Goal: Transaction & Acquisition: Purchase product/service

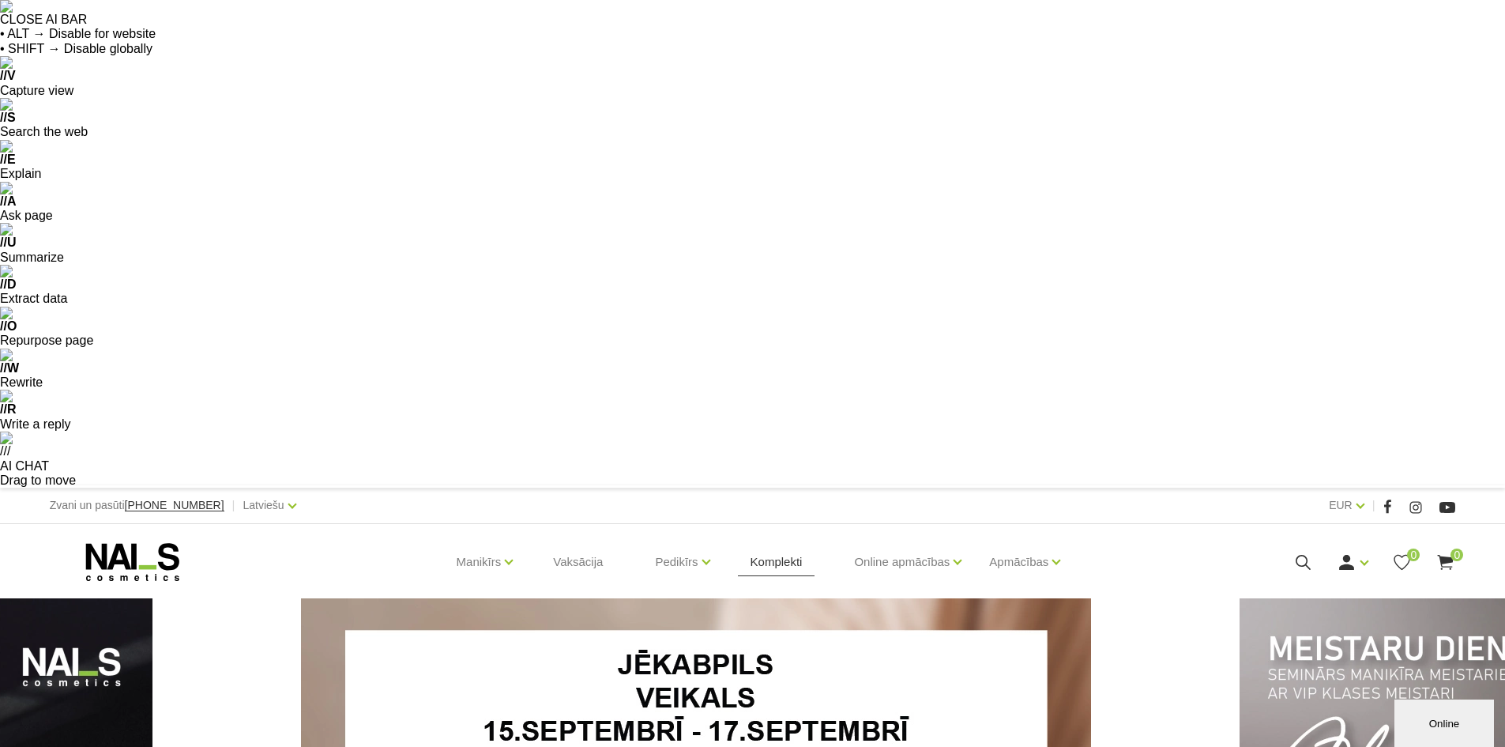
click at [785, 524] on link "Komplekti" at bounding box center [776, 562] width 77 height 76
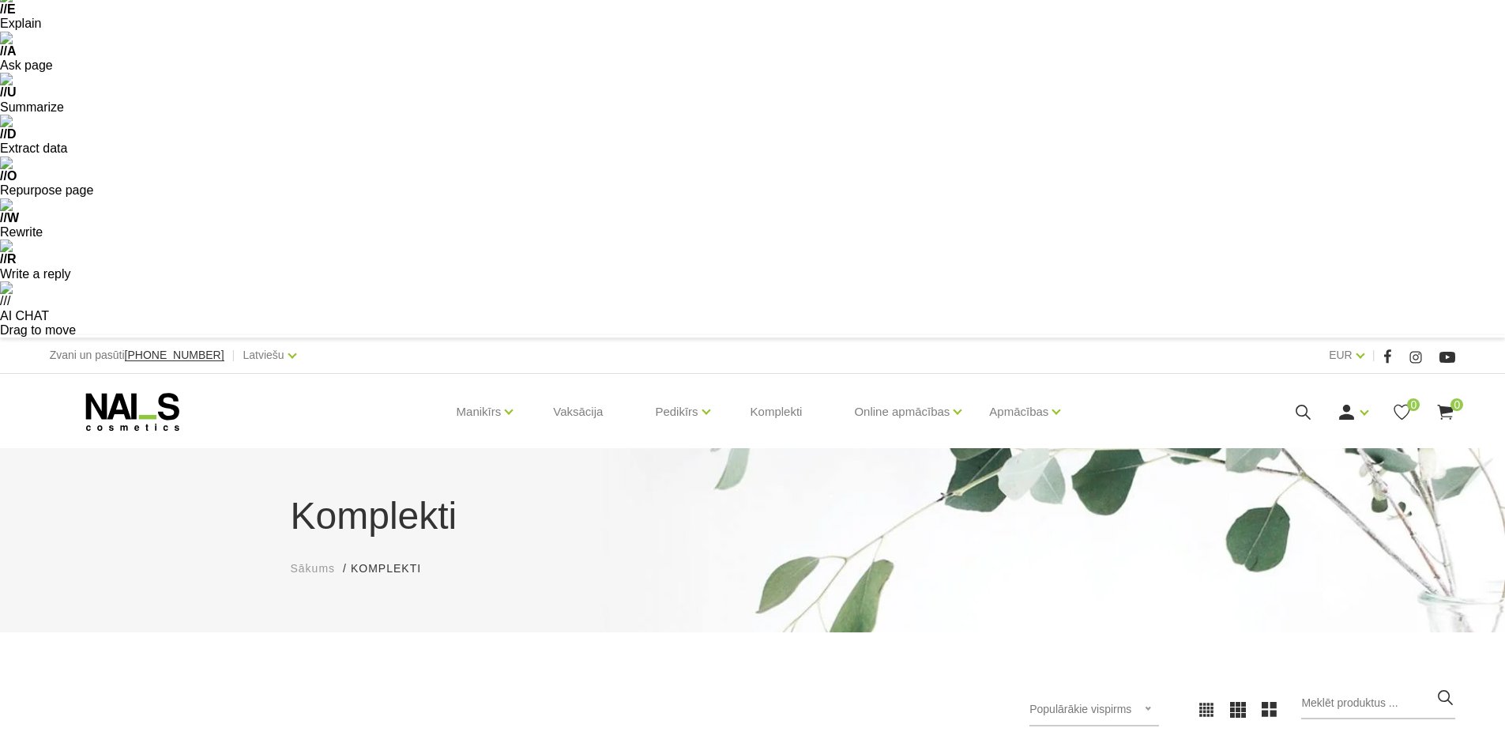
scroll to position [395, 0]
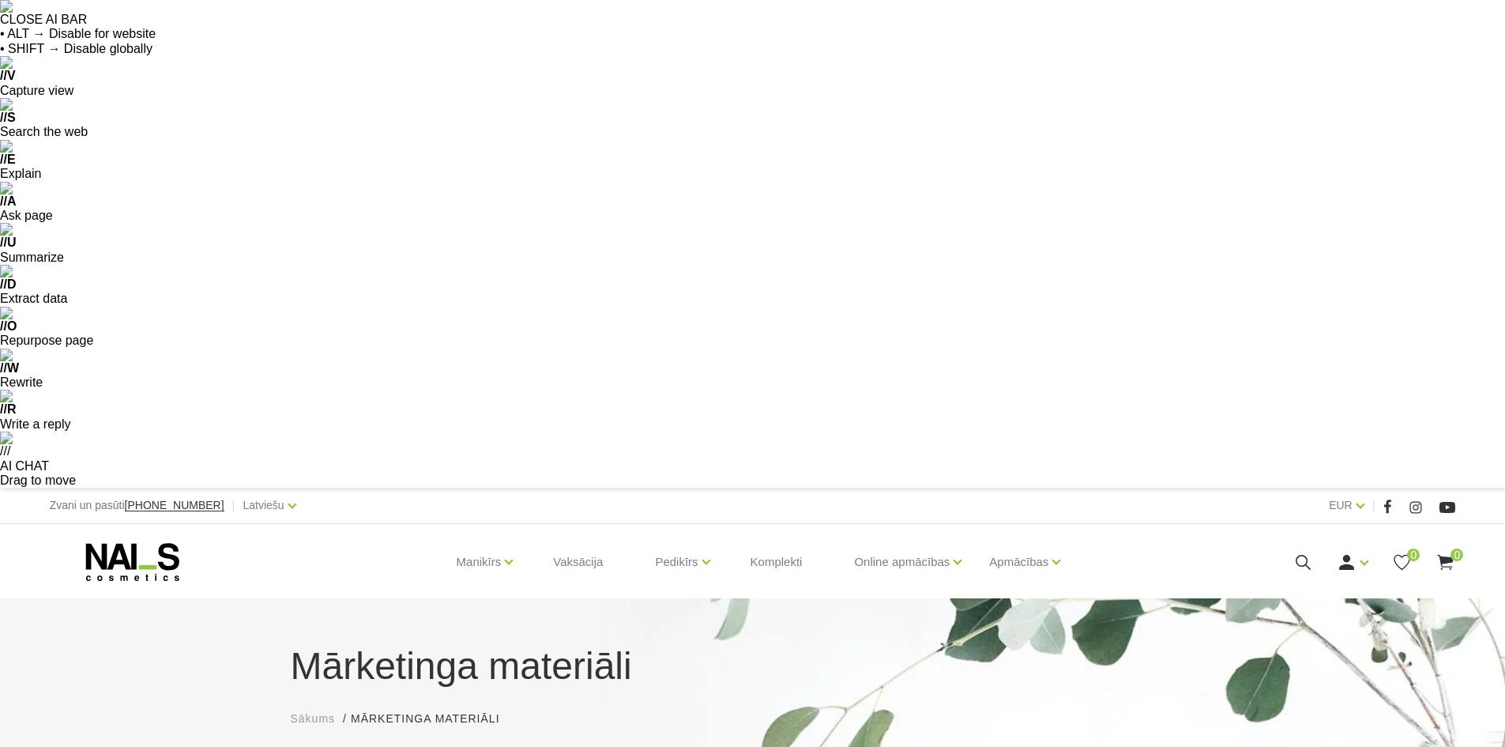
scroll to position [237, 0]
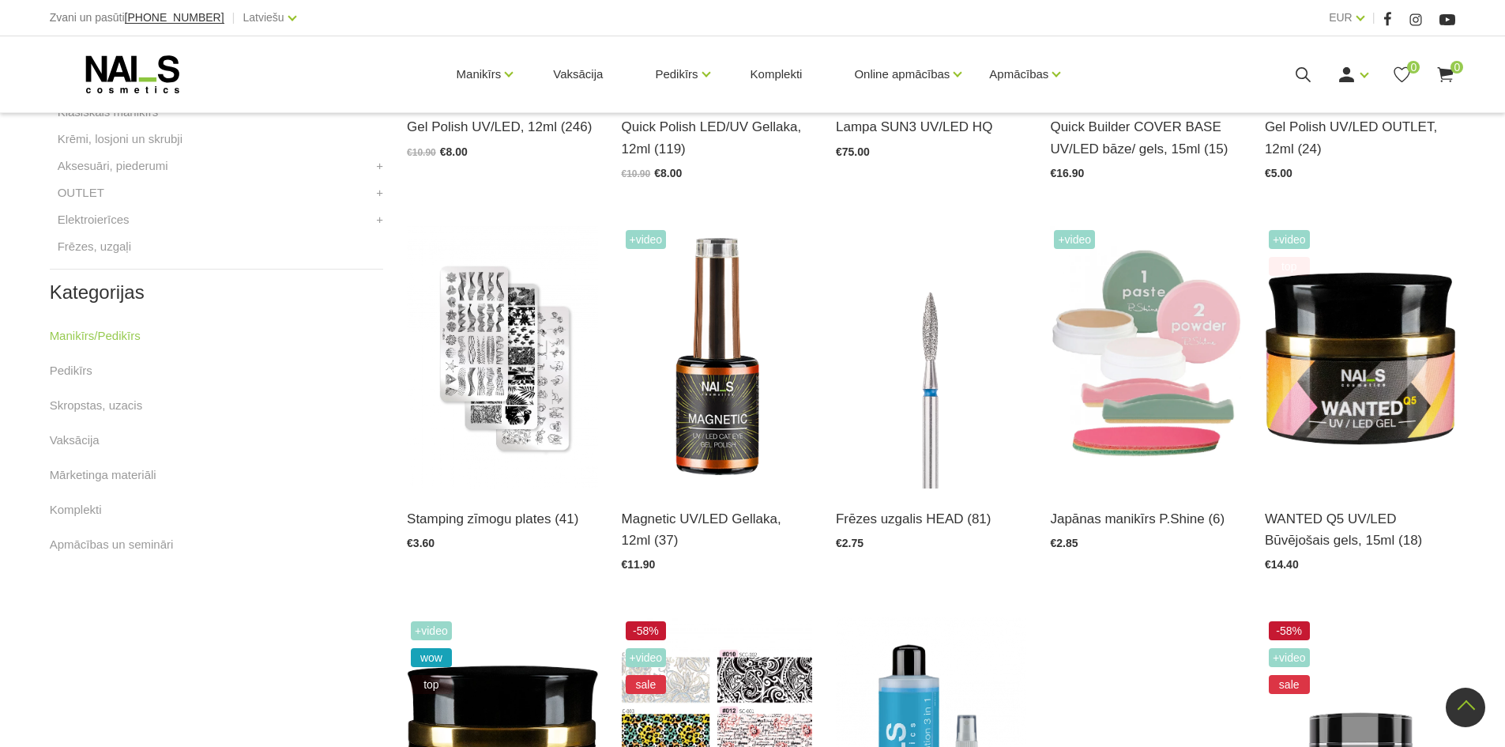
scroll to position [902, 0]
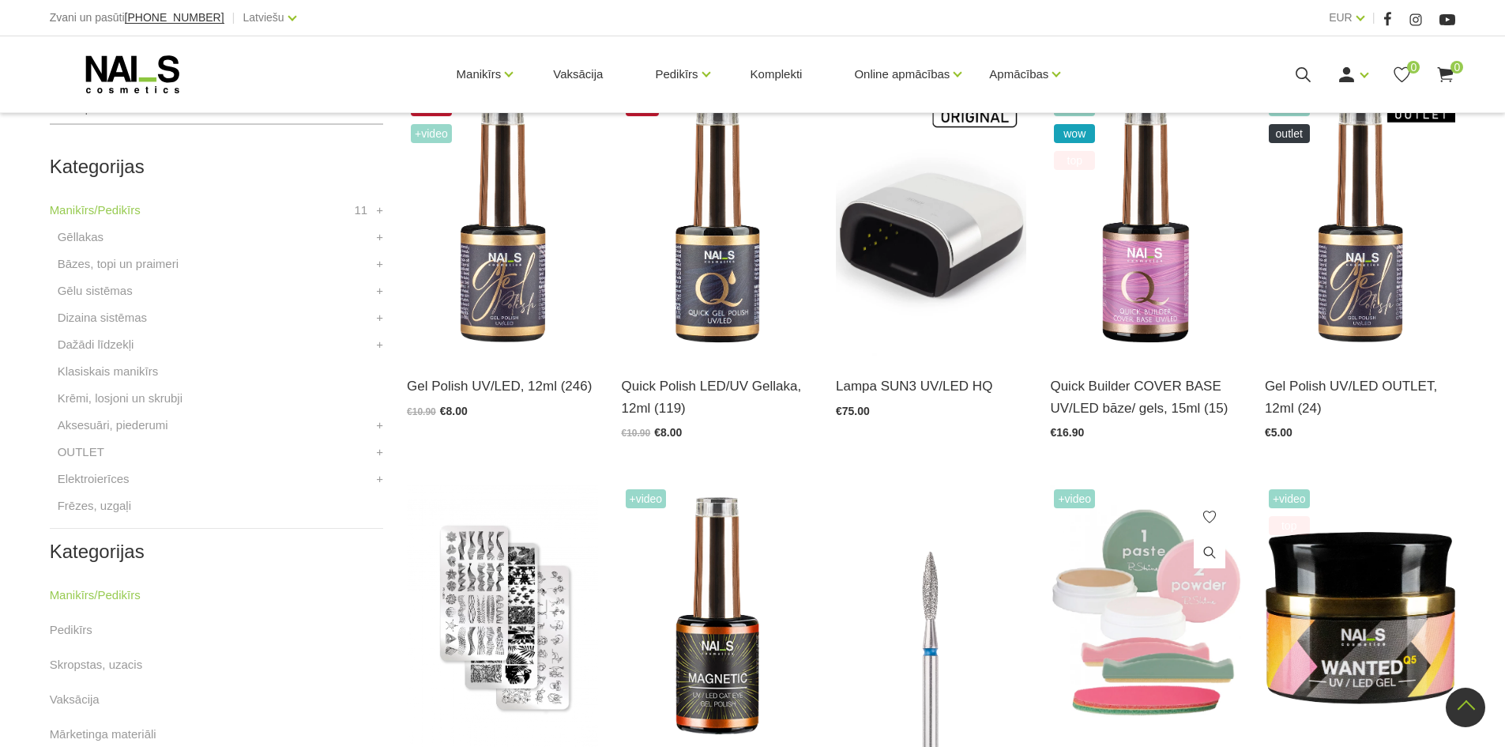
click at [1134, 485] on img at bounding box center [1145, 616] width 190 height 262
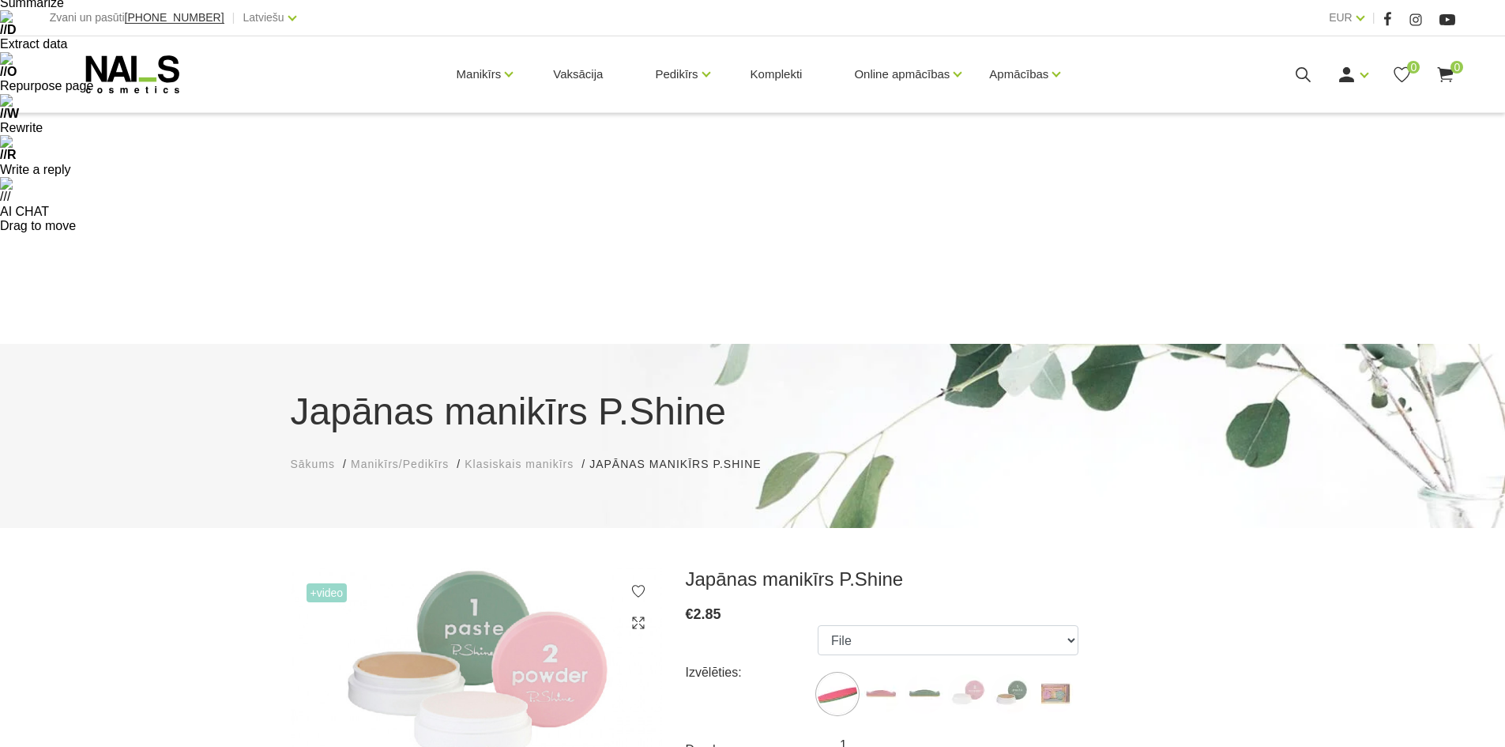
scroll to position [316, 0]
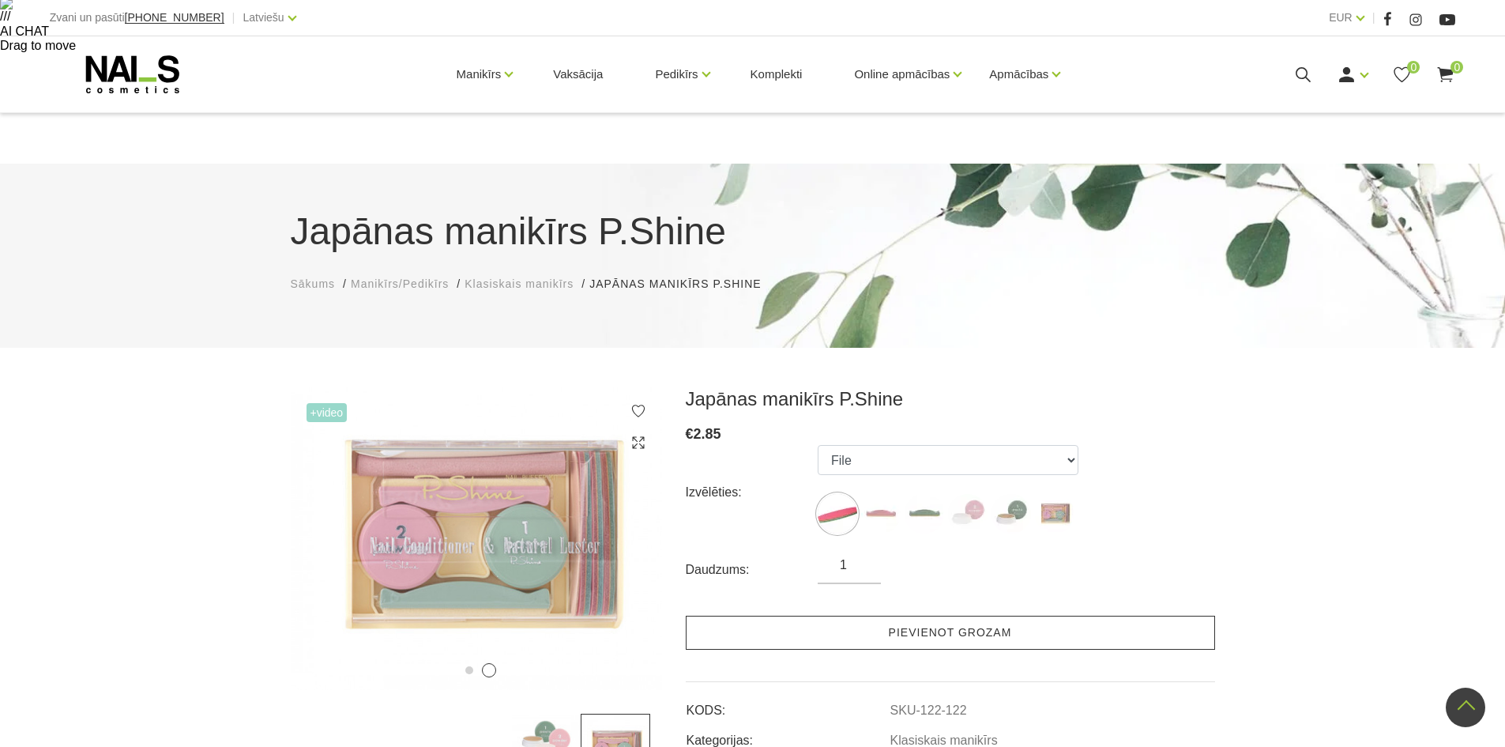
scroll to position [122, 0]
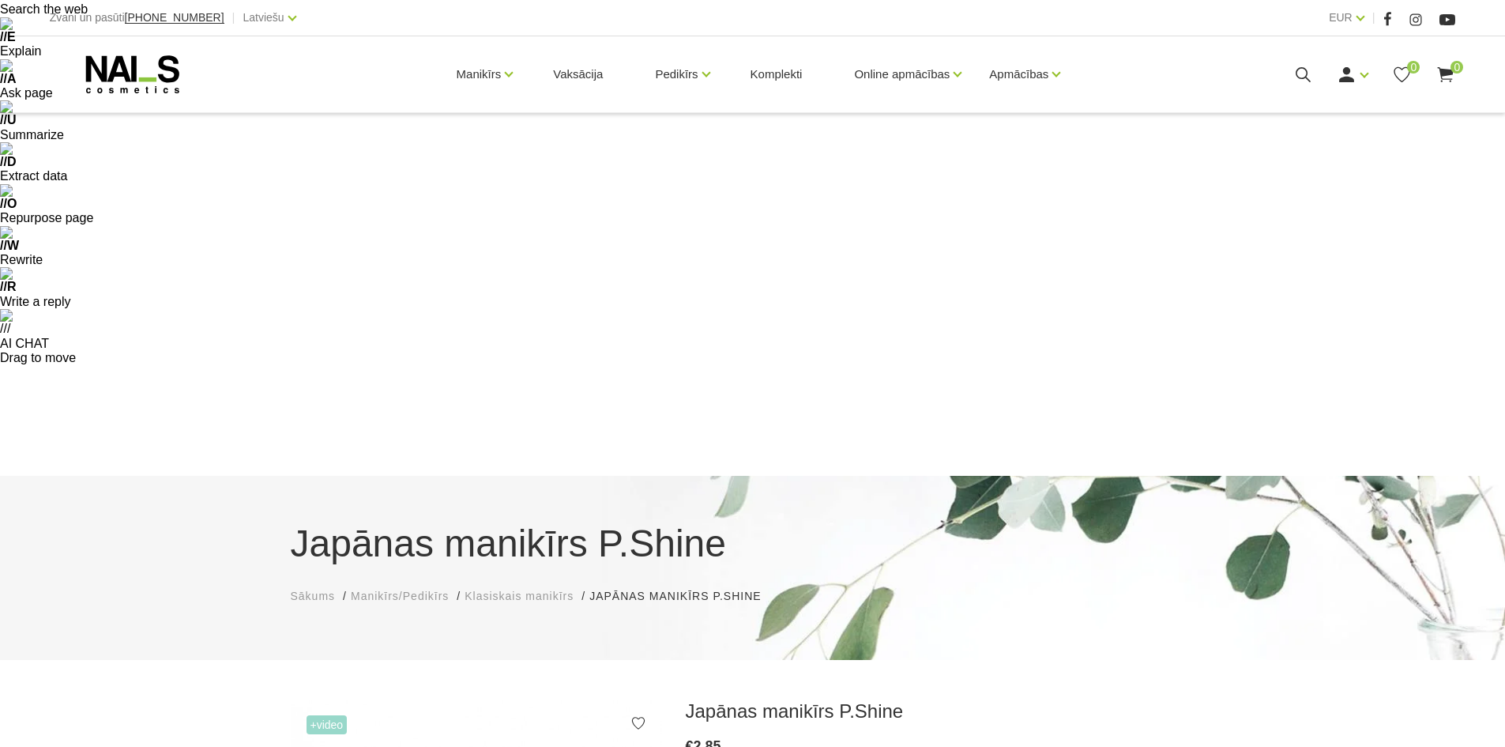
select select "127"
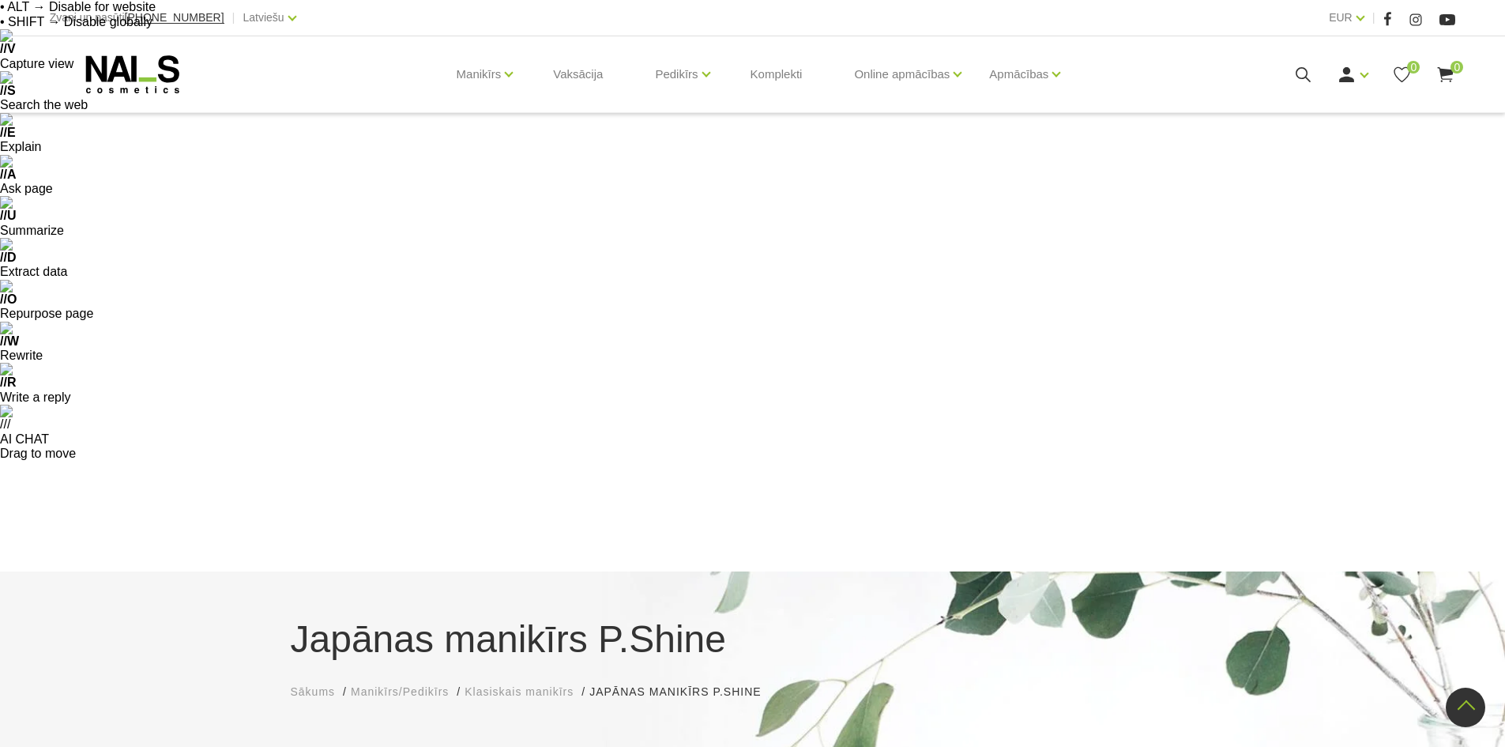
scroll to position [0, 0]
